Goal: Transaction & Acquisition: Book appointment/travel/reservation

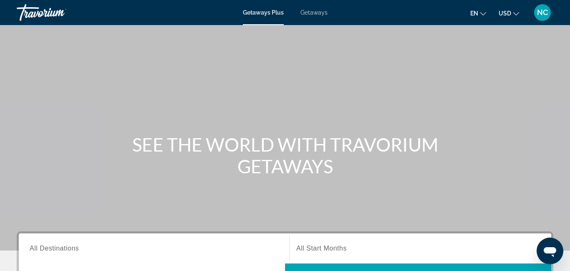
click at [317, 14] on span "Getaways" at bounding box center [314, 12] width 27 height 7
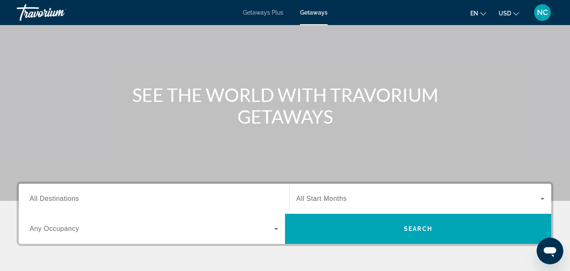
scroll to position [57, 0]
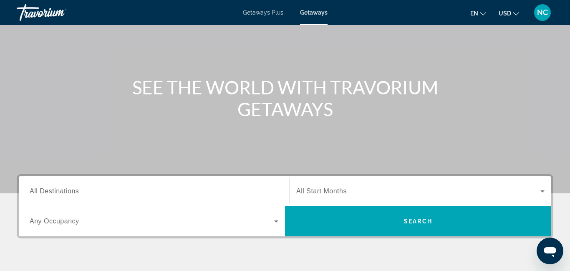
click at [103, 190] on input "Destination All Destinations" at bounding box center [154, 192] width 249 height 10
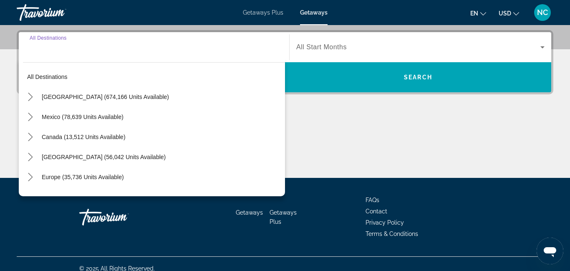
scroll to position [204, 0]
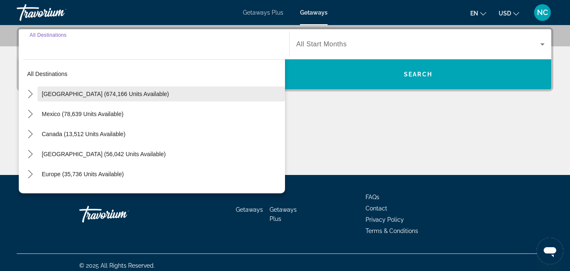
click at [68, 94] on span "[GEOGRAPHIC_DATA] (674,166 units available)" at bounding box center [105, 94] width 127 height 7
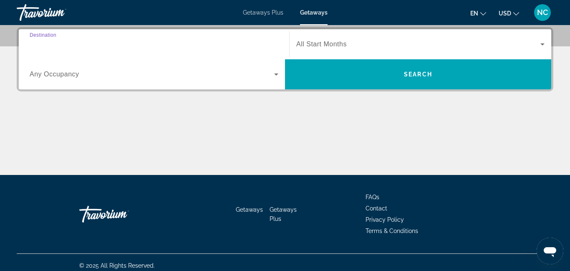
type input "**********"
click at [349, 44] on span "Search widget" at bounding box center [418, 44] width 244 height 10
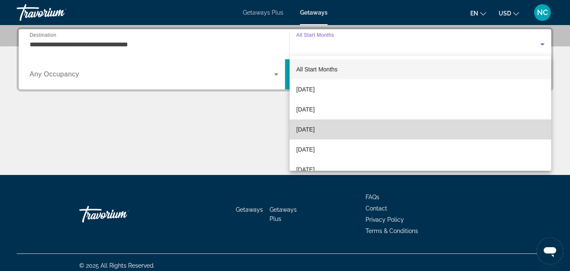
click at [327, 121] on mat-option "[DATE]" at bounding box center [421, 129] width 262 height 20
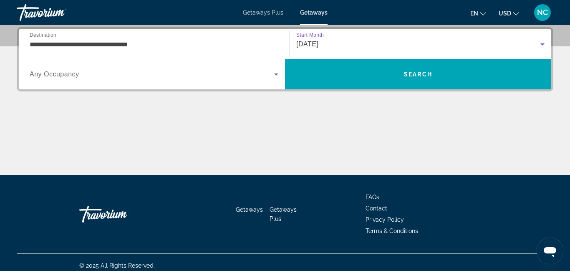
click at [271, 78] on span "Search widget" at bounding box center [152, 74] width 245 height 10
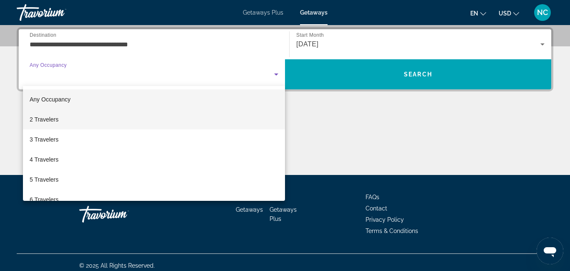
click at [119, 122] on mat-option "2 Travelers" at bounding box center [154, 119] width 262 height 20
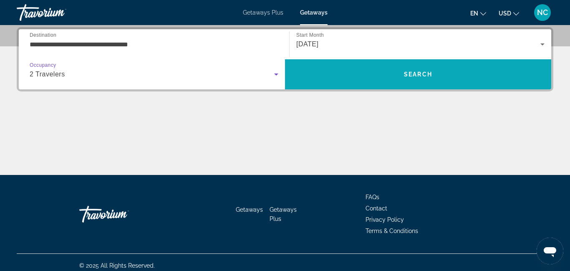
click at [349, 73] on span "Search" at bounding box center [418, 74] width 266 height 20
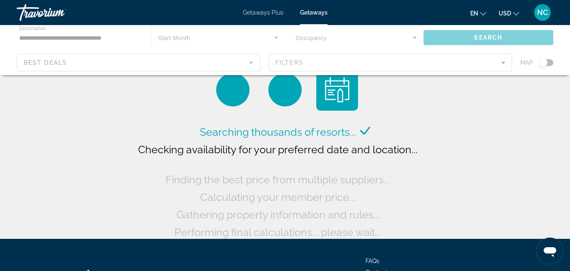
click at [500, 66] on div "Main content" at bounding box center [285, 50] width 570 height 50
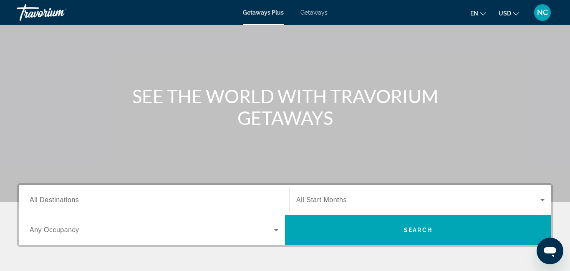
scroll to position [49, 0]
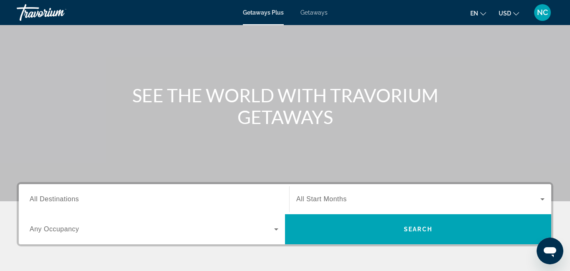
click at [221, 195] on input "Destination All Destinations" at bounding box center [154, 200] width 249 height 10
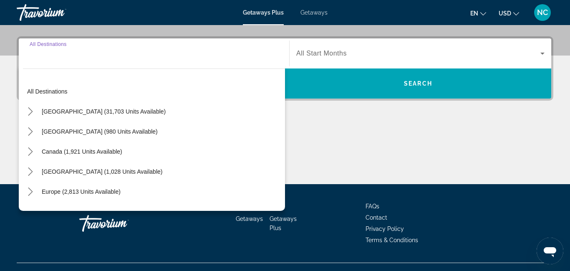
scroll to position [204, 0]
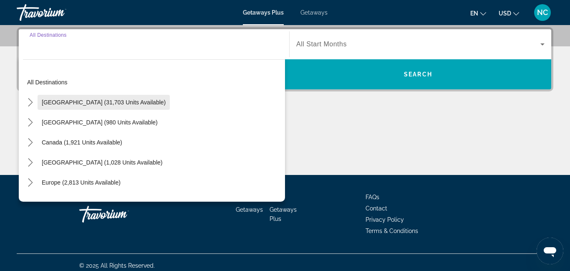
click at [76, 104] on span "[GEOGRAPHIC_DATA] (31,703 units available)" at bounding box center [104, 102] width 124 height 7
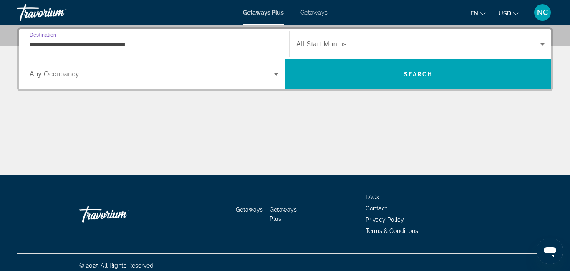
click at [121, 46] on input "**********" at bounding box center [154, 45] width 249 height 10
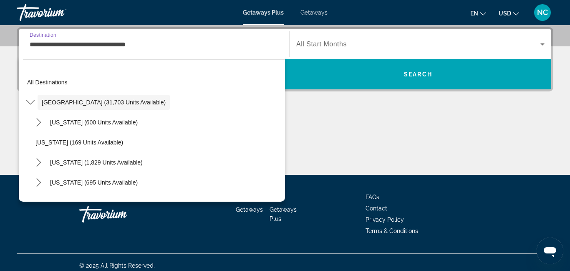
scroll to position [171, 0]
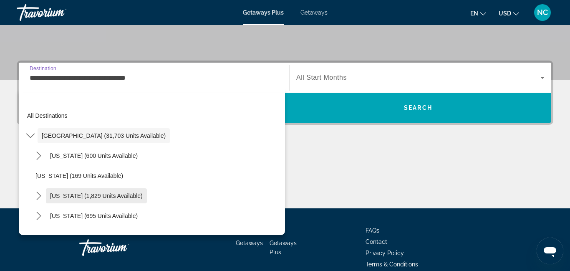
click at [94, 196] on span "[US_STATE] (1,829 units available)" at bounding box center [96, 195] width 93 height 7
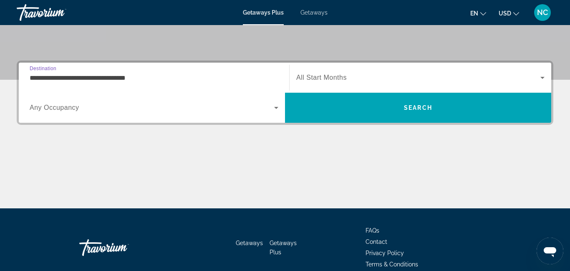
type input "**********"
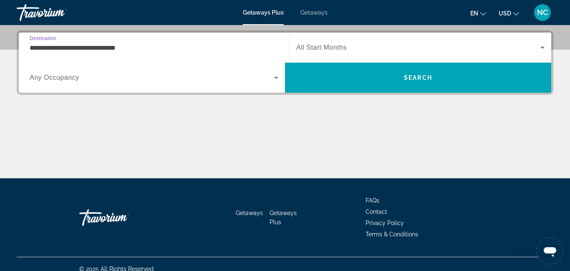
scroll to position [204, 0]
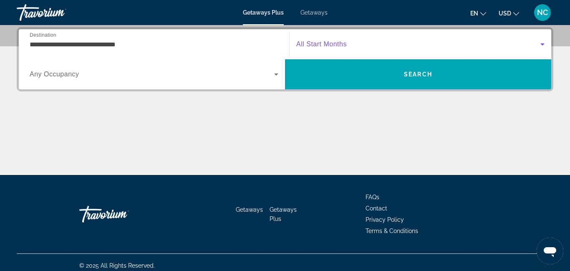
click at [404, 39] on span "Search widget" at bounding box center [418, 44] width 244 height 10
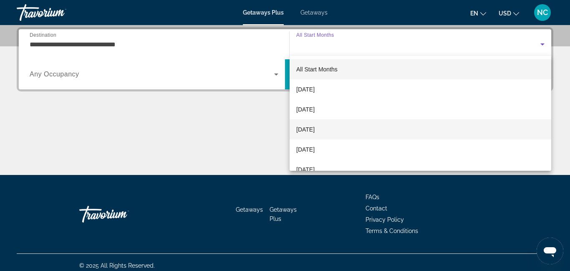
click at [315, 129] on span "[DATE]" at bounding box center [305, 129] width 18 height 10
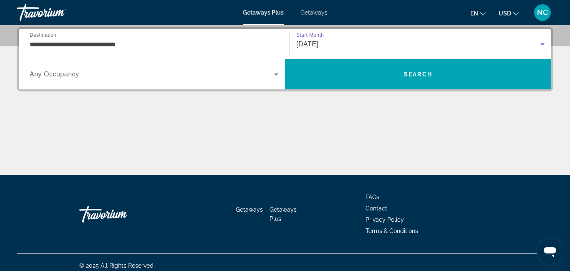
click at [278, 72] on icon "Search widget" at bounding box center [276, 74] width 10 height 10
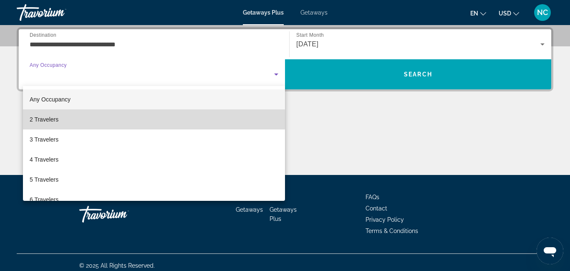
click at [47, 123] on span "2 Travelers" at bounding box center [44, 119] width 29 height 10
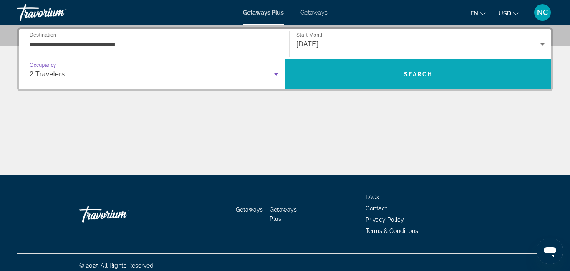
click at [379, 76] on span "Search" at bounding box center [418, 74] width 266 height 20
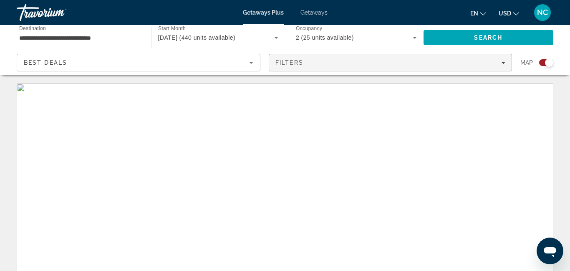
click at [504, 62] on icon "Filters" at bounding box center [503, 63] width 4 height 2
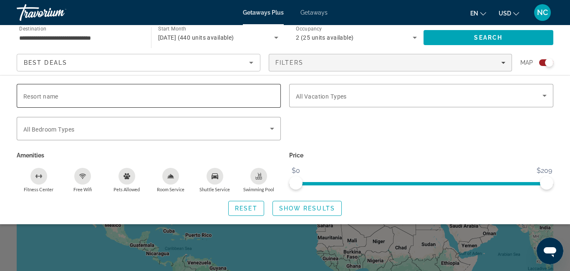
click at [177, 88] on div "Search widget" at bounding box center [148, 96] width 251 height 24
type input "**********"
click at [311, 205] on span "Show Results" at bounding box center [307, 208] width 56 height 7
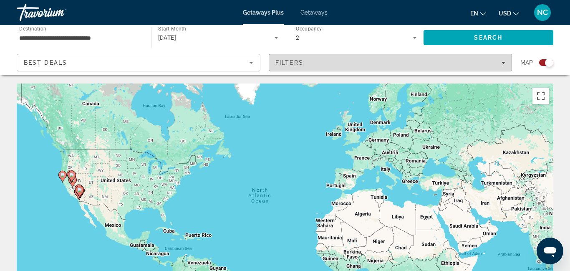
click at [331, 62] on div "Filters" at bounding box center [391, 62] width 230 height 7
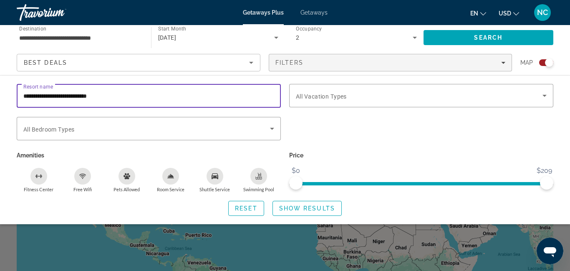
click at [167, 94] on input "**********" at bounding box center [148, 96] width 251 height 10
type input "*"
type input "**********"
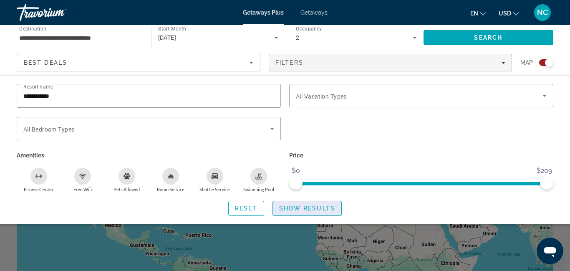
click at [301, 215] on span "Search widget" at bounding box center [307, 208] width 68 height 20
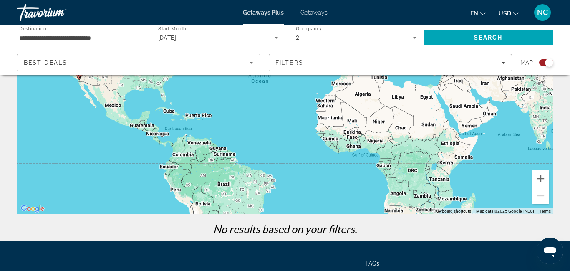
scroll to position [115, 0]
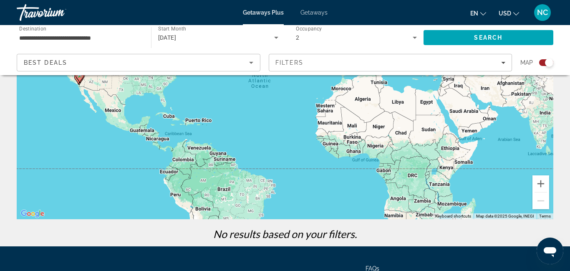
click at [313, 12] on span "Getaways" at bounding box center [314, 12] width 27 height 7
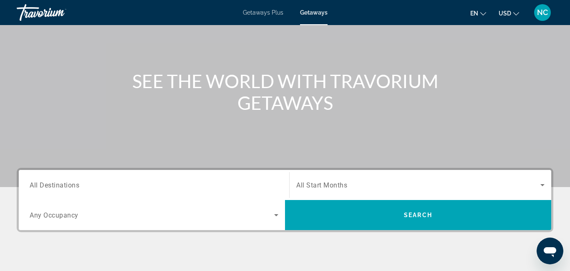
scroll to position [66, 0]
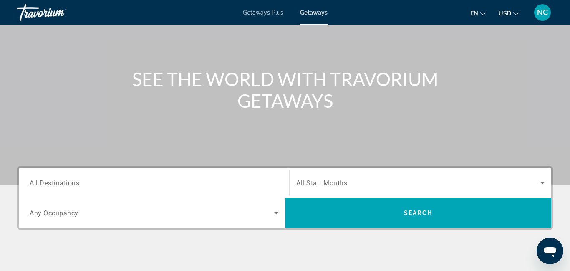
click at [167, 175] on div "Search widget" at bounding box center [154, 183] width 249 height 24
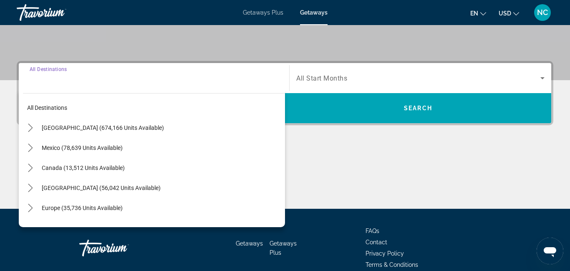
scroll to position [204, 0]
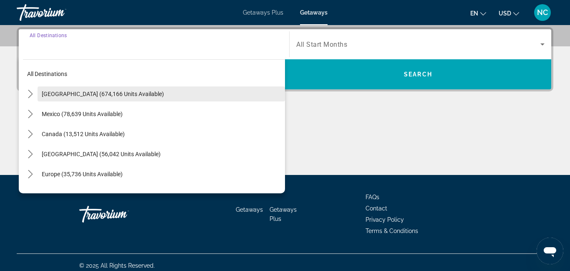
click at [131, 89] on span "Select destination: United States (674,166 units available)" at bounding box center [162, 94] width 248 height 20
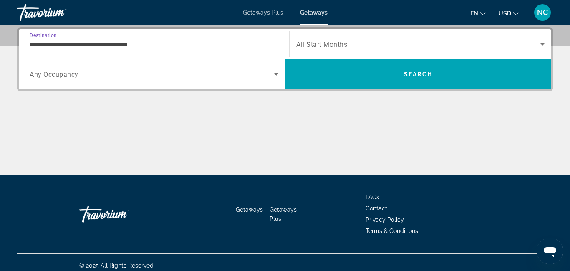
click at [391, 33] on div "Search widget" at bounding box center [420, 44] width 248 height 23
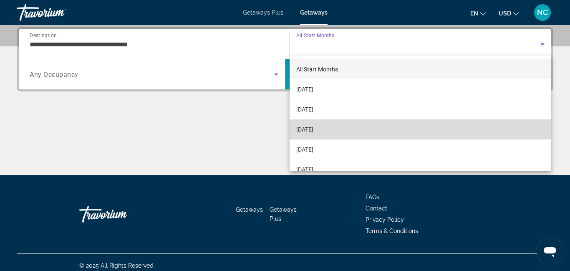
click at [314, 126] on span "[DATE]" at bounding box center [304, 129] width 17 height 10
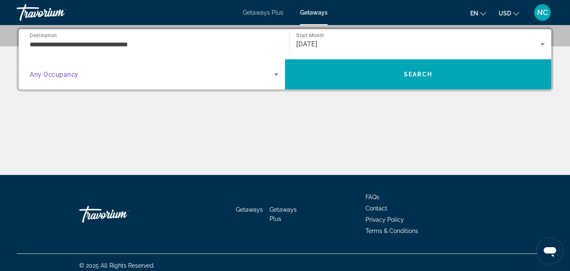
click at [251, 78] on span "Search widget" at bounding box center [152, 74] width 245 height 10
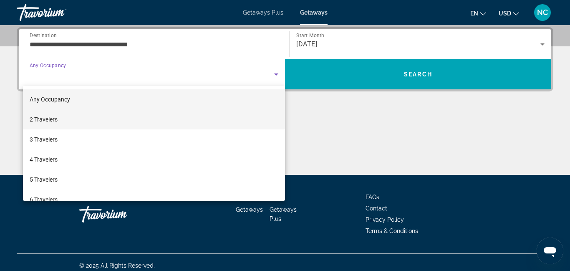
click at [115, 119] on mat-option "2 Travelers" at bounding box center [154, 119] width 262 height 20
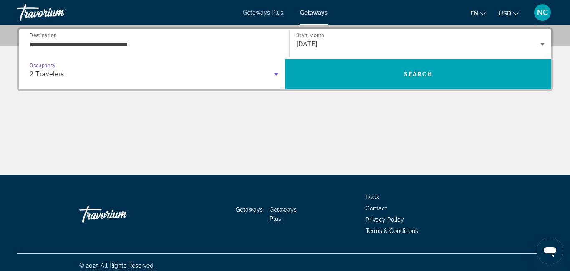
click at [212, 46] on input "**********" at bounding box center [154, 45] width 249 height 10
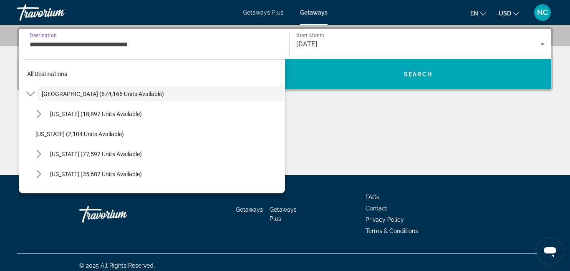
scroll to position [162, 0]
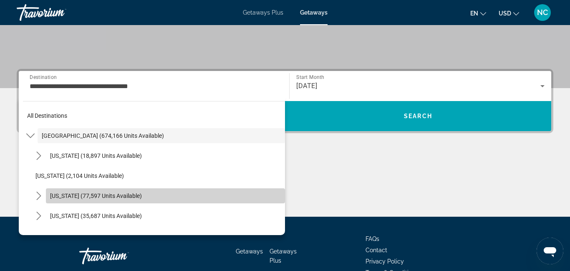
click at [91, 198] on span "[US_STATE] (77,597 units available)" at bounding box center [96, 195] width 92 height 7
type input "**********"
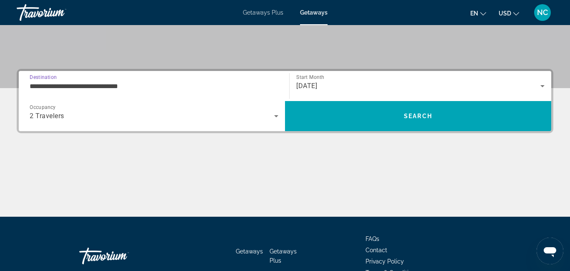
scroll to position [204, 0]
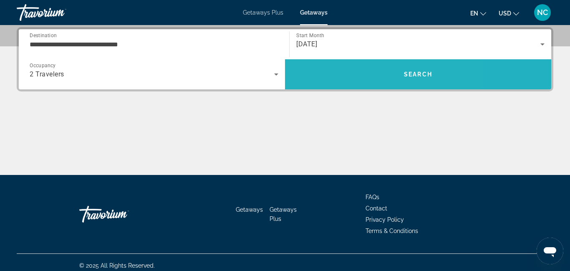
click at [306, 71] on span "Search" at bounding box center [418, 74] width 266 height 20
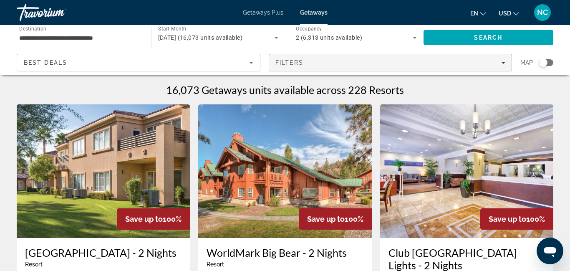
click at [387, 64] on div "Filters" at bounding box center [391, 62] width 230 height 7
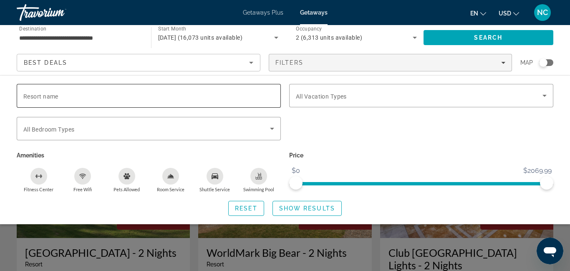
click at [121, 93] on input "Resort name" at bounding box center [148, 96] width 251 height 10
type input "**********"
click at [325, 207] on span "Show Results" at bounding box center [307, 208] width 56 height 7
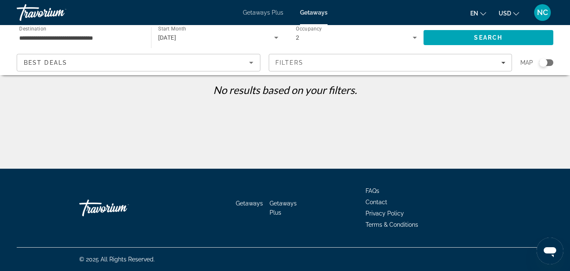
click at [102, 45] on div "**********" at bounding box center [79, 38] width 121 height 24
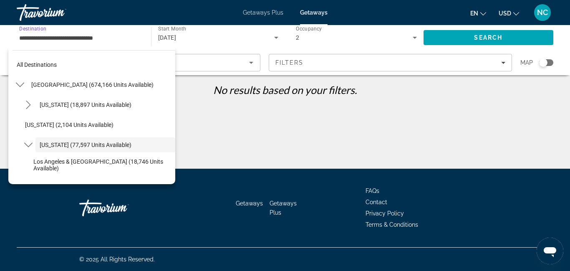
scroll to position [30, 0]
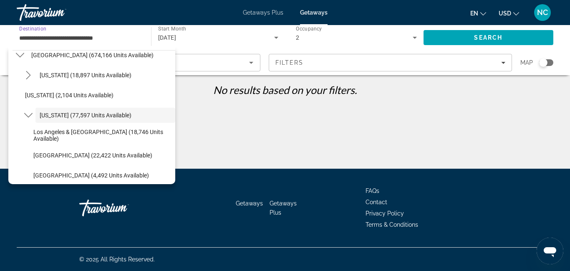
click at [103, 40] on input "**********" at bounding box center [79, 38] width 121 height 10
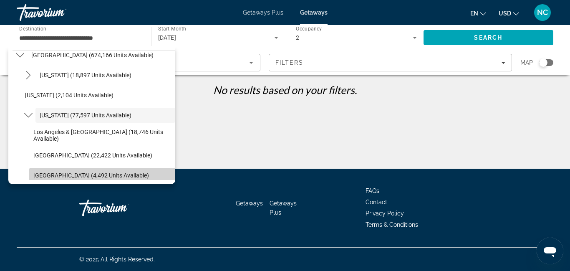
click at [88, 175] on span "[GEOGRAPHIC_DATA] (4,492 units available)" at bounding box center [91, 175] width 116 height 7
type input "**********"
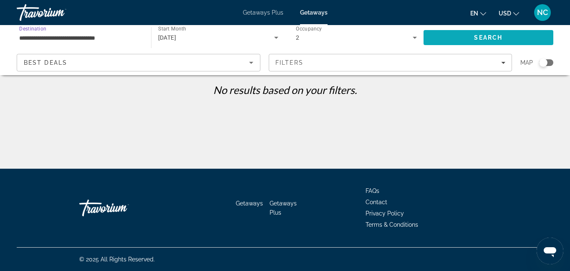
click at [463, 40] on span "Search" at bounding box center [489, 38] width 130 height 20
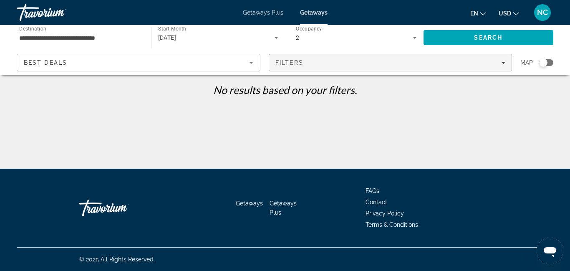
click at [504, 62] on icon "Filters" at bounding box center [503, 63] width 4 height 2
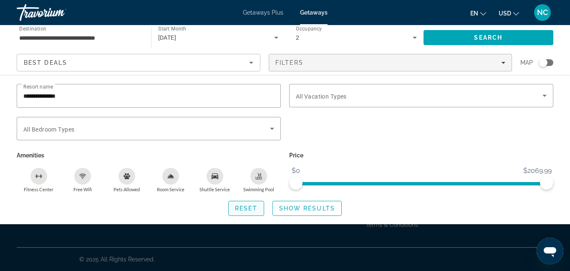
click at [240, 212] on span "Search widget" at bounding box center [246, 208] width 35 height 20
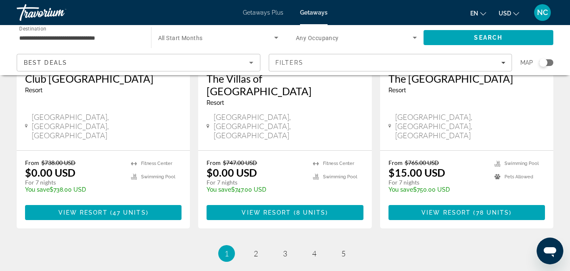
scroll to position [1113, 0]
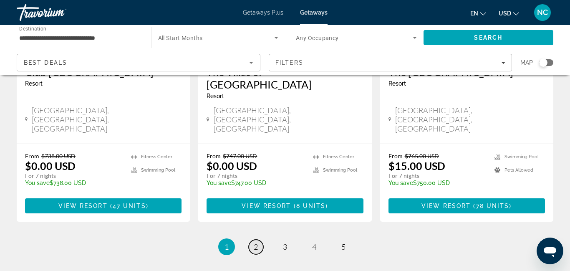
click at [256, 242] on span "2" at bounding box center [256, 246] width 4 height 9
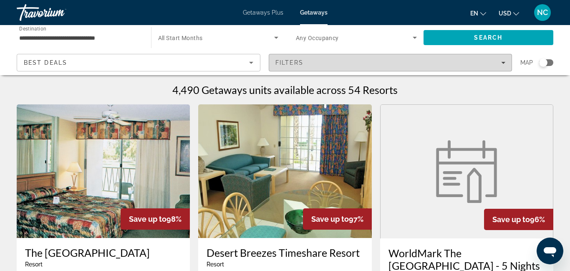
click at [332, 64] on div "Filters" at bounding box center [391, 62] width 230 height 7
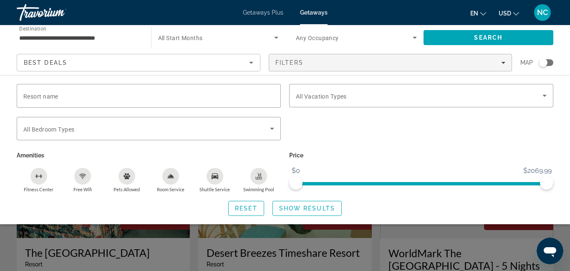
click at [374, 251] on div "Search widget" at bounding box center [285, 198] width 570 height 146
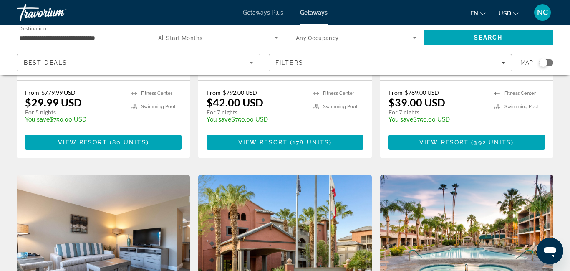
scroll to position [1143, 0]
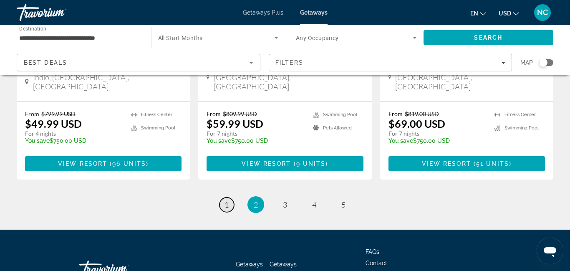
click at [226, 200] on span "1" at bounding box center [227, 204] width 4 height 9
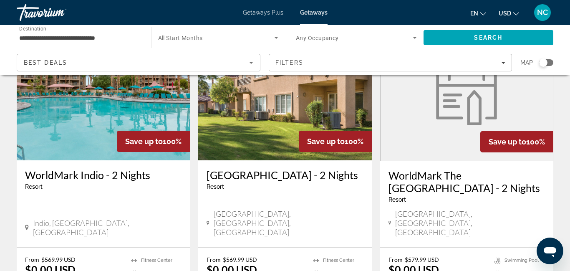
scroll to position [80, 0]
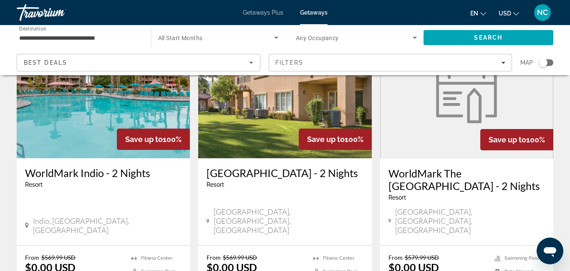
click at [476, 110] on img "Main content" at bounding box center [466, 92] width 71 height 63
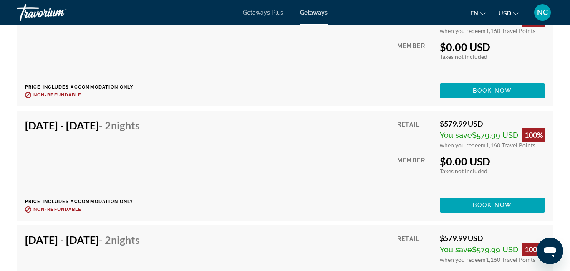
scroll to position [2119, 0]
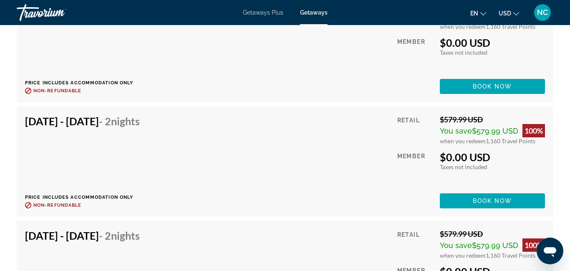
click at [321, 194] on div "[DATE] - [DATE] - 2 Nights Price includes accommodation only Refundable until :…" at bounding box center [285, 162] width 520 height 94
click at [486, 199] on span "Book now" at bounding box center [493, 200] width 40 height 7
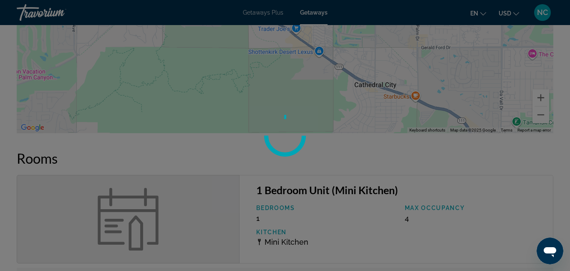
scroll to position [0, 0]
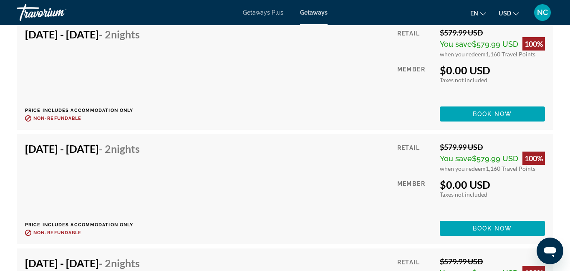
scroll to position [2104, 0]
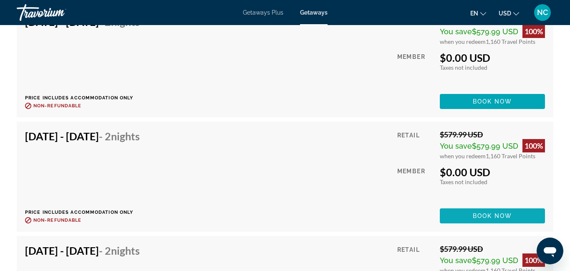
click at [491, 219] on span "Main content" at bounding box center [492, 216] width 105 height 20
